Goal: Find specific page/section: Find specific page/section

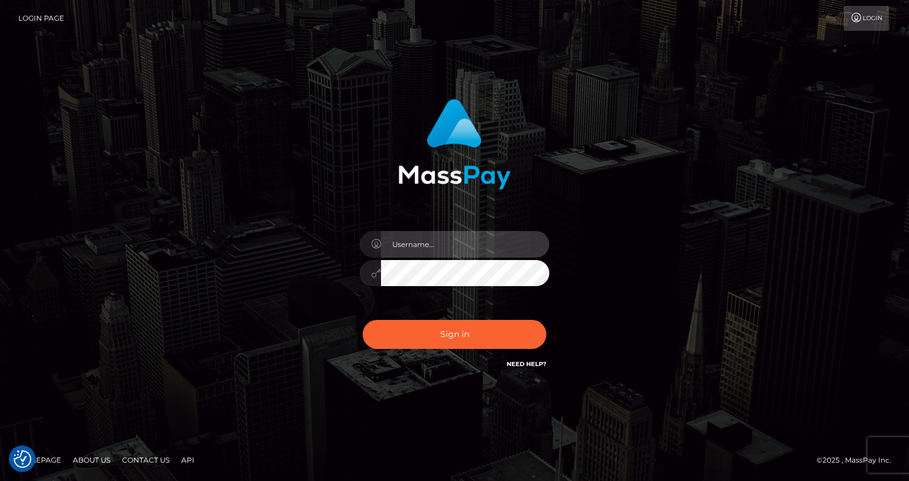
click at [507, 239] on input "text" at bounding box center [465, 244] width 168 height 27
type input "oli.fanvue"
click at [485, 245] on input "text" at bounding box center [465, 244] width 168 height 27
type input "oli.fanvue"
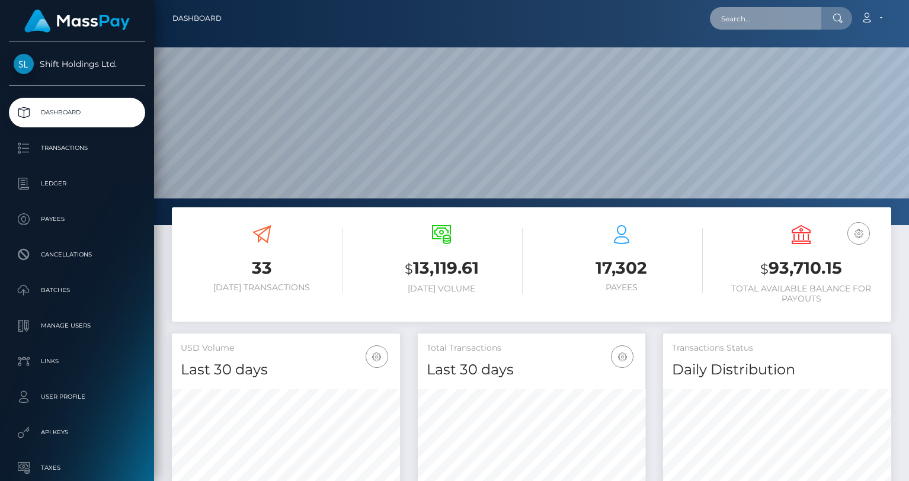
scroll to position [210, 228]
click at [771, 11] on input "text" at bounding box center [765, 18] width 111 height 23
paste input "kougamusicmail@gmail.com"
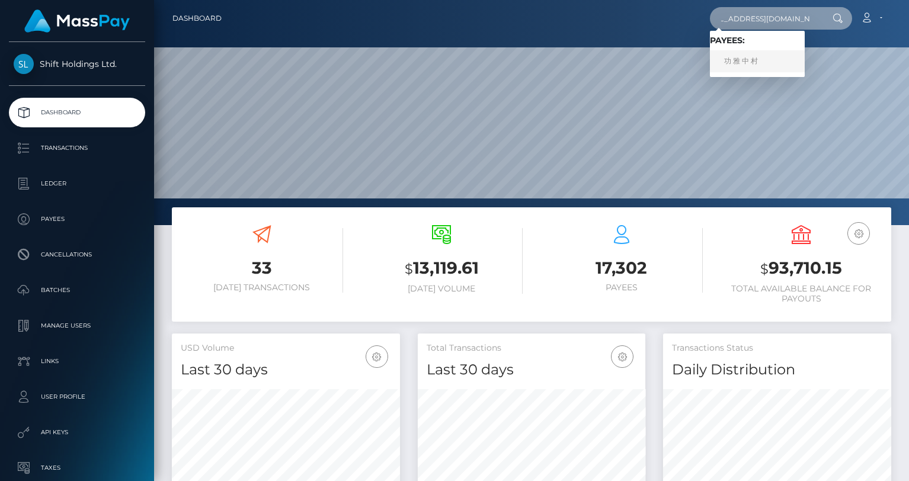
type input "kougamusicmail@gmail.com"
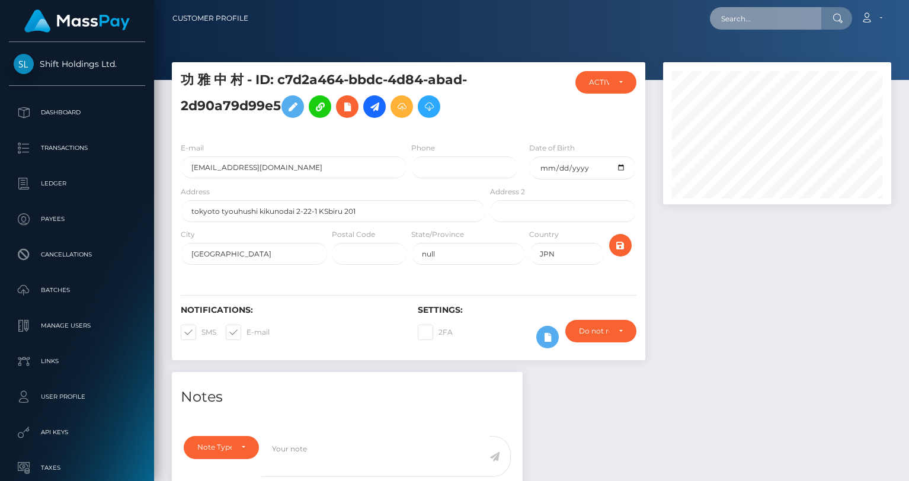
click at [784, 19] on input "text" at bounding box center [765, 18] width 111 height 23
paste input "miacourcelle19@gmail.com"
type input "miacourcelle19@gmail.com"
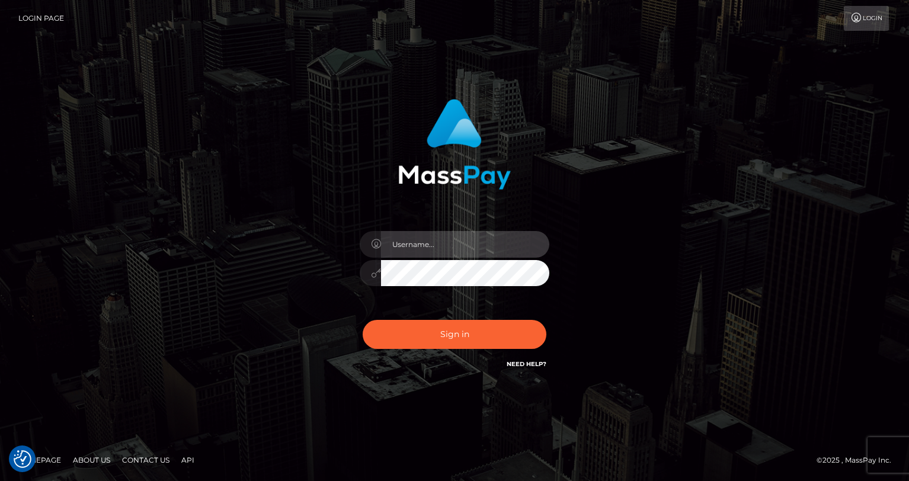
click at [465, 256] on input "text" at bounding box center [465, 244] width 168 height 27
type input "oli.fanvue"
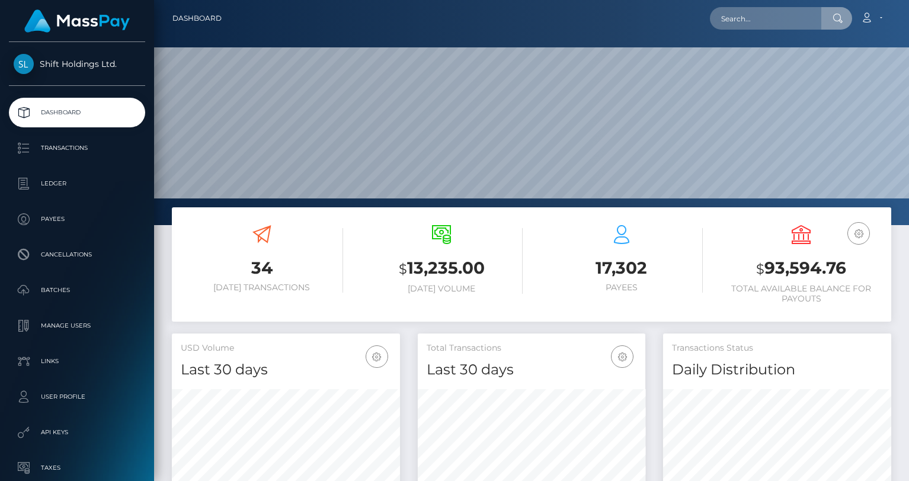
click at [756, 12] on input "text" at bounding box center [765, 18] width 111 height 23
type input "[EMAIL_ADDRESS][DOMAIN_NAME]"
